Goal: Check status

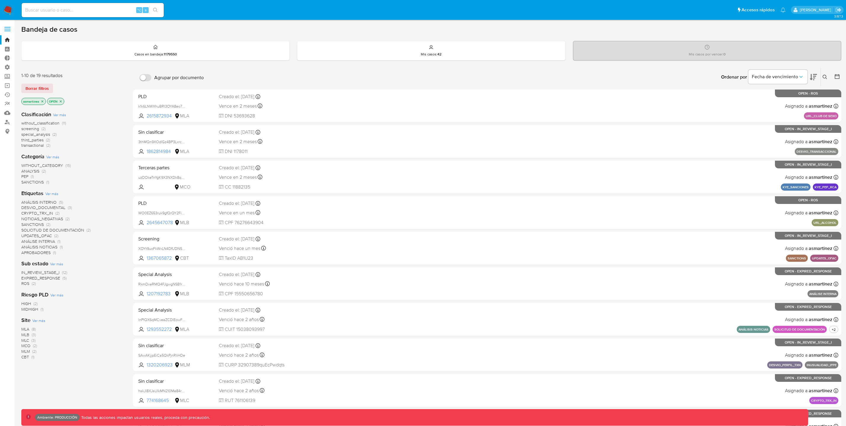
scroll to position [2, 0]
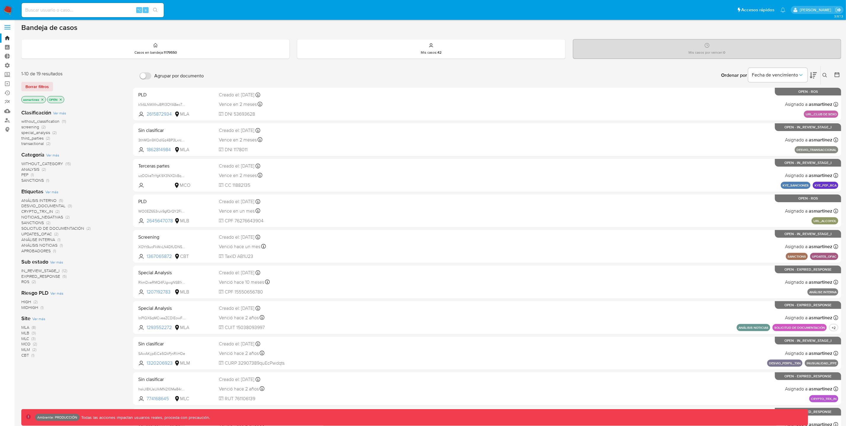
click at [83, 9] on input at bounding box center [93, 10] width 142 height 8
paste input "473332651"
type input "473332651"
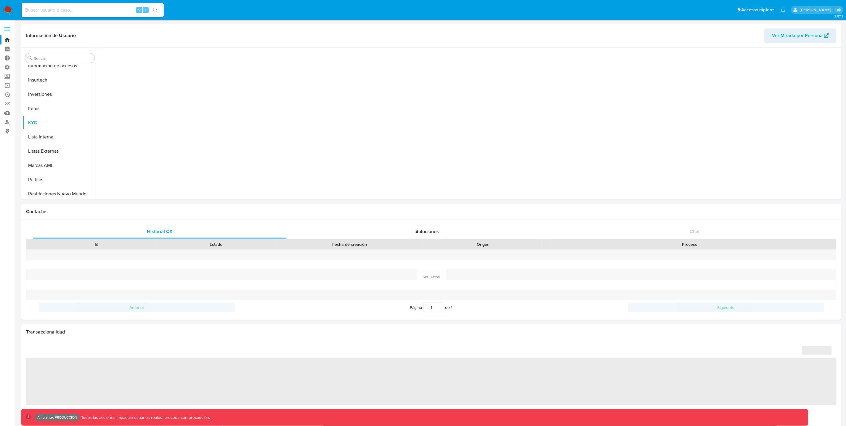
scroll to position [278, 0]
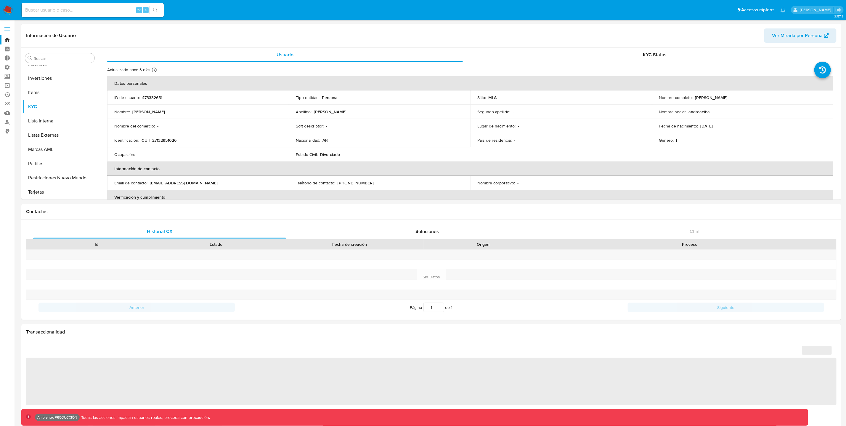
select select "10"
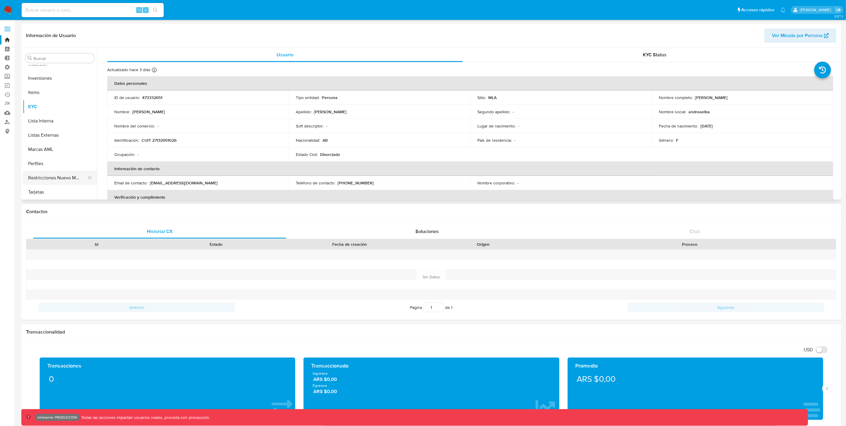
click at [55, 176] on button "Restricciones Nuevo Mundo" at bounding box center [57, 178] width 69 height 14
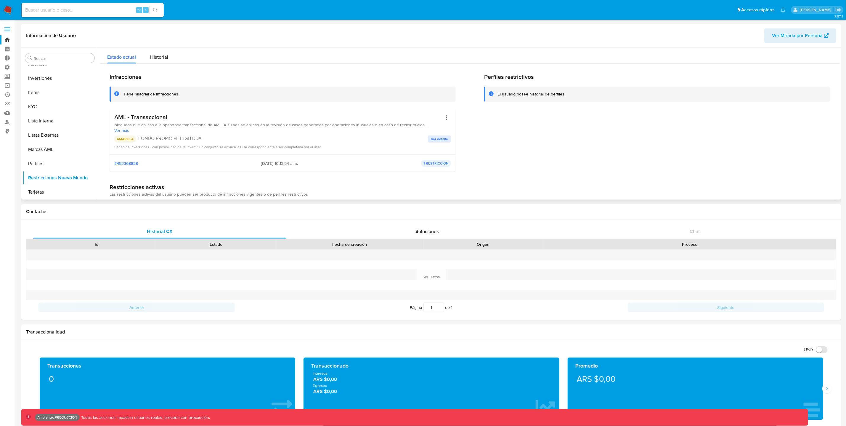
click at [533, 94] on div "El usuario posee historial de perfiles" at bounding box center [531, 94] width 67 height 6
click at [450, 139] on button "Ver detalle" at bounding box center [439, 138] width 23 height 7
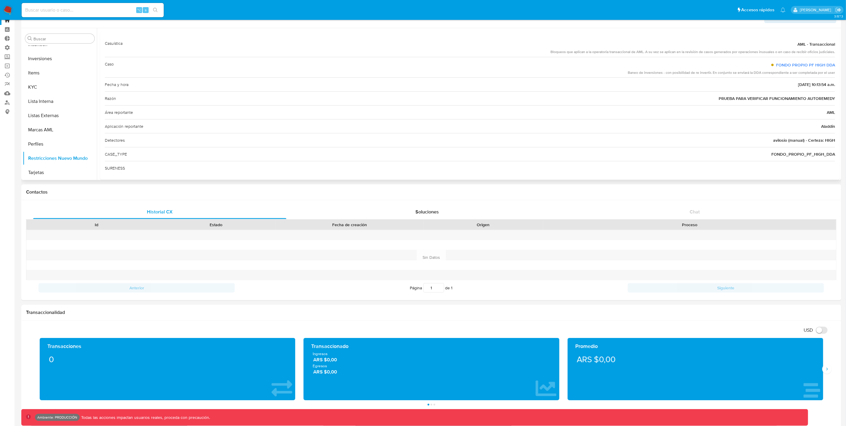
scroll to position [0, 0]
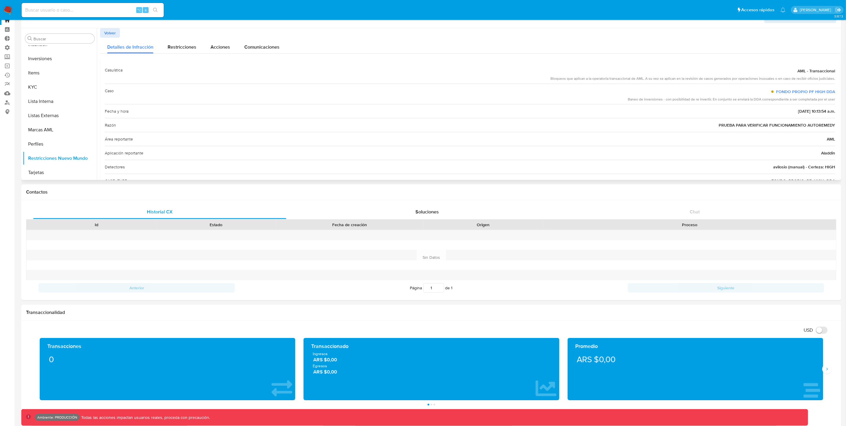
click at [108, 33] on span "Volver" at bounding box center [110, 33] width 12 height 8
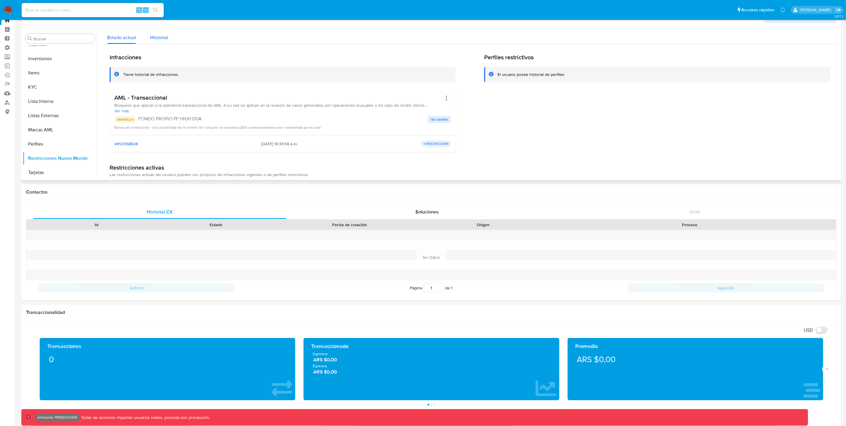
click at [164, 33] on div "Historial" at bounding box center [159, 36] width 18 height 16
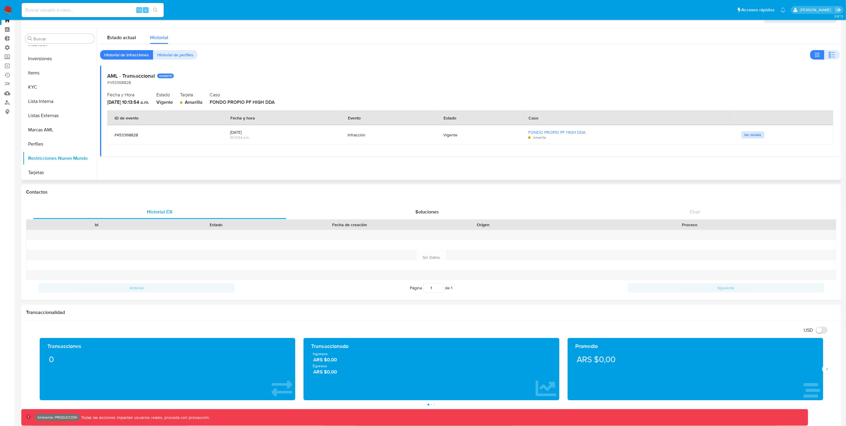
click at [750, 137] on span "Ver detalle" at bounding box center [753, 135] width 17 height 6
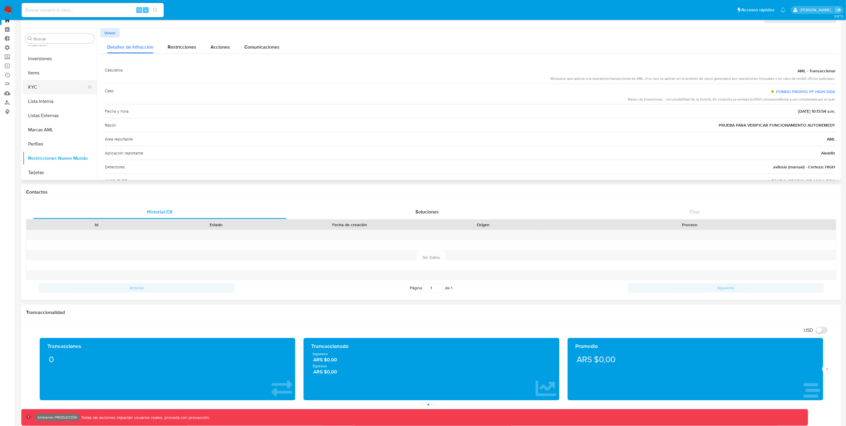
click at [34, 90] on button "KYC" at bounding box center [57, 87] width 69 height 14
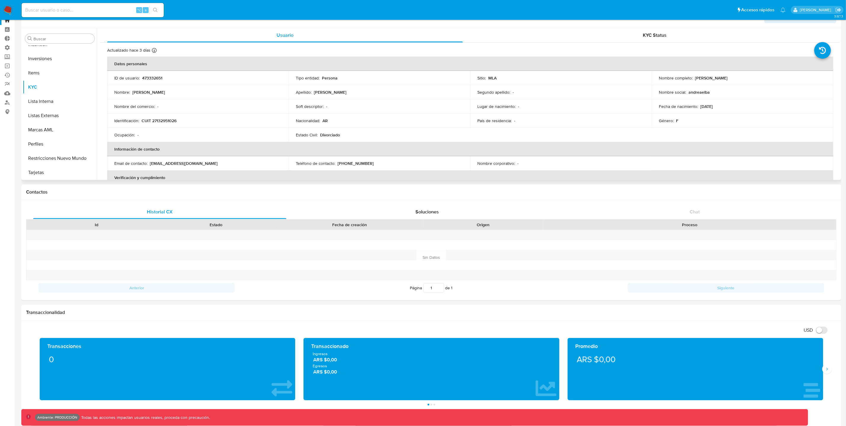
click at [209, 141] on td "Ocupación : -" at bounding box center [198, 135] width 182 height 14
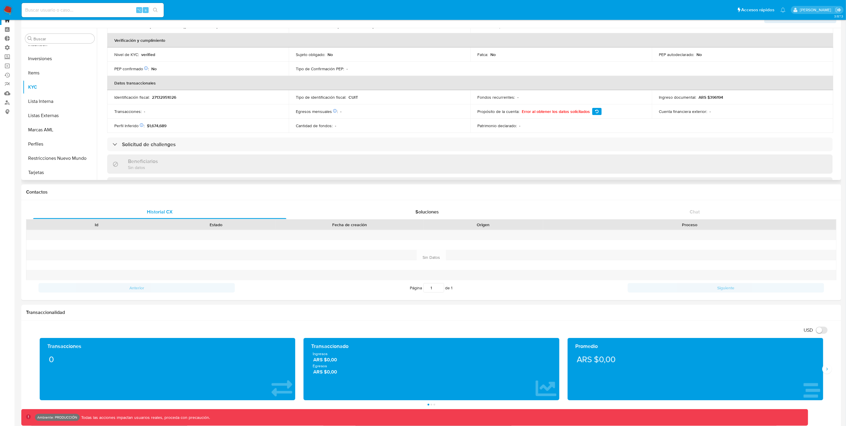
scroll to position [128, 0]
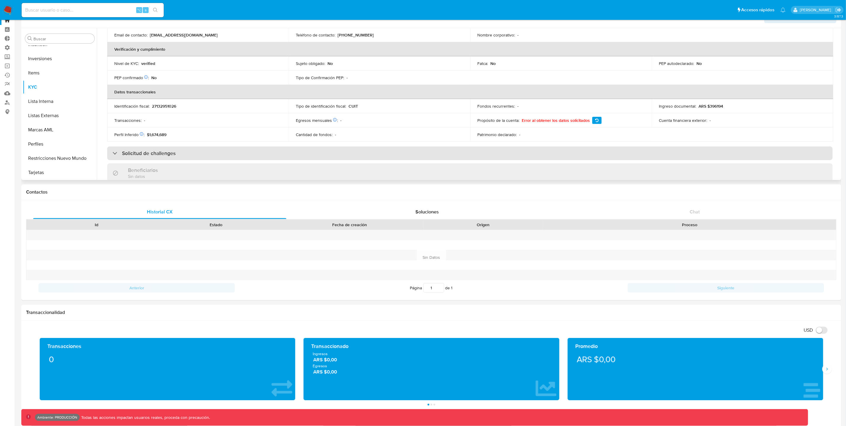
click at [148, 153] on h3 "Solicitud de challenges" at bounding box center [149, 153] width 54 height 7
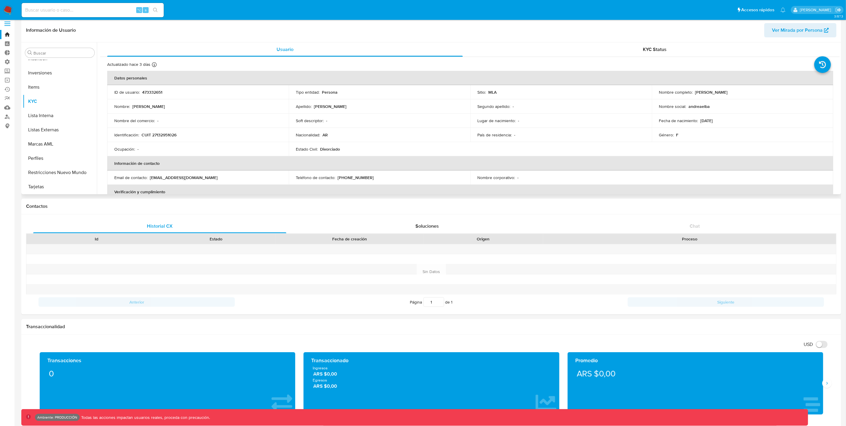
scroll to position [0, 0]
